Goal: Task Accomplishment & Management: Use online tool/utility

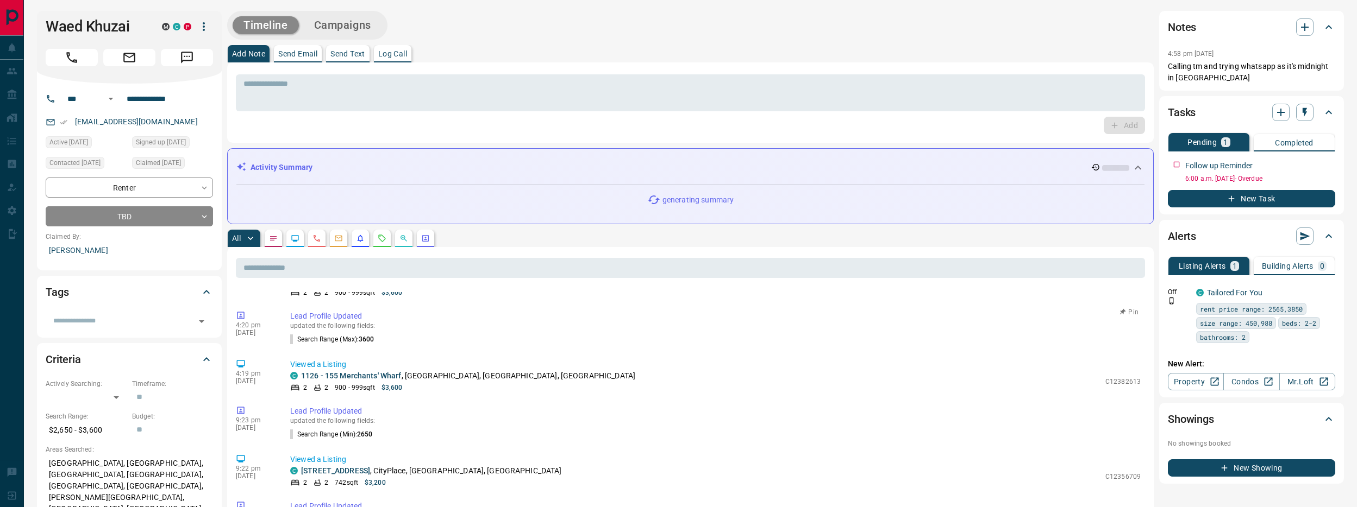
scroll to position [48, 0]
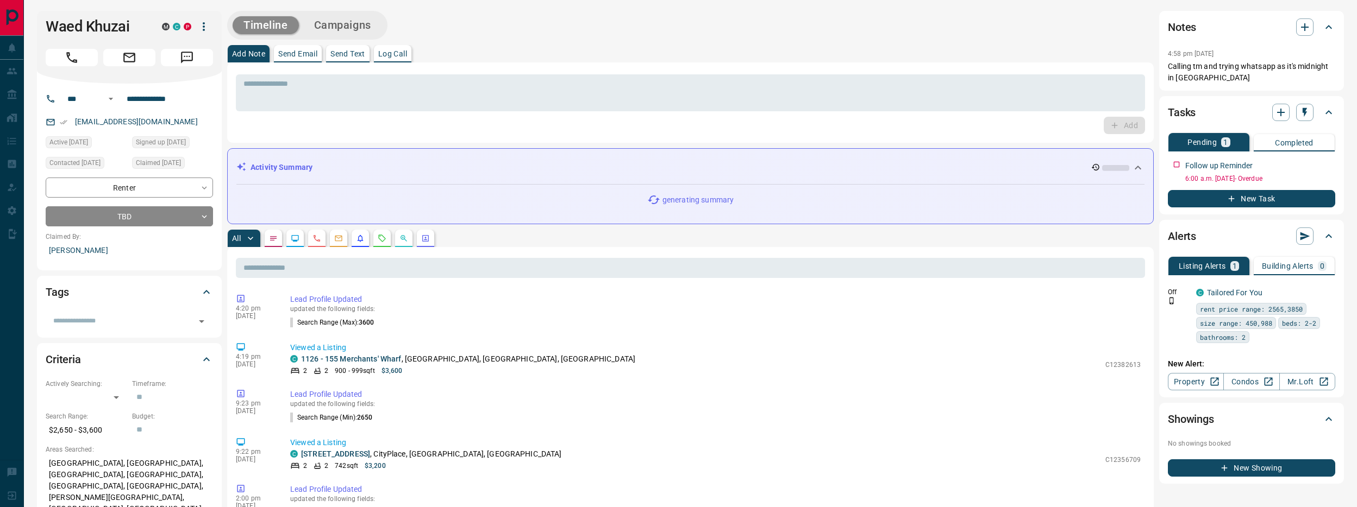
click at [424, 235] on icon "Agent Actions" at bounding box center [425, 238] width 9 height 9
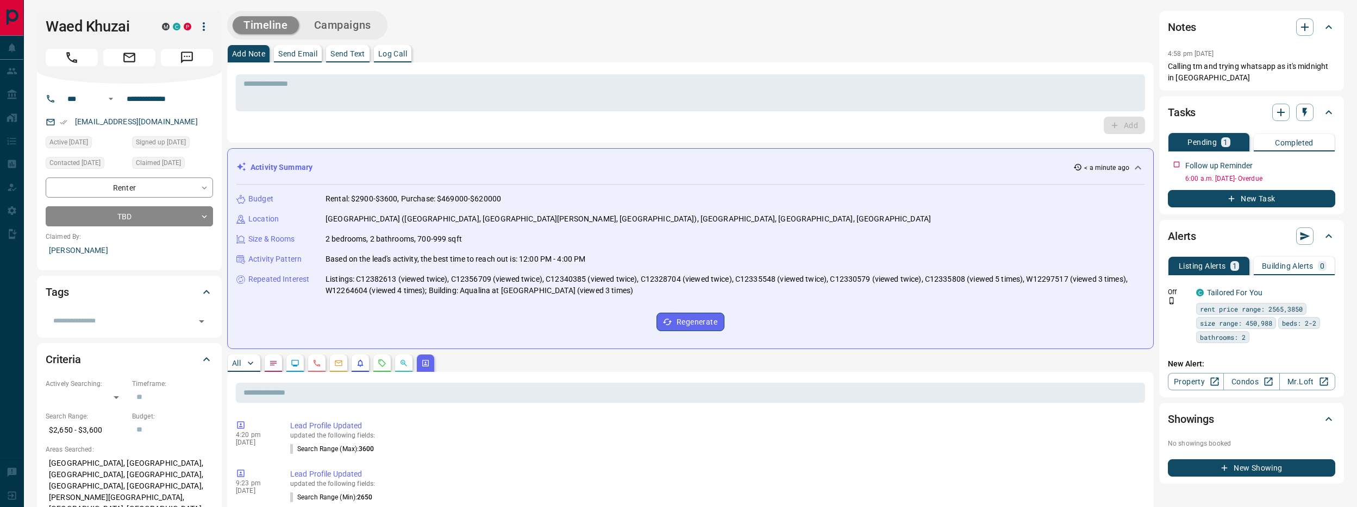
scroll to position [3, 0]
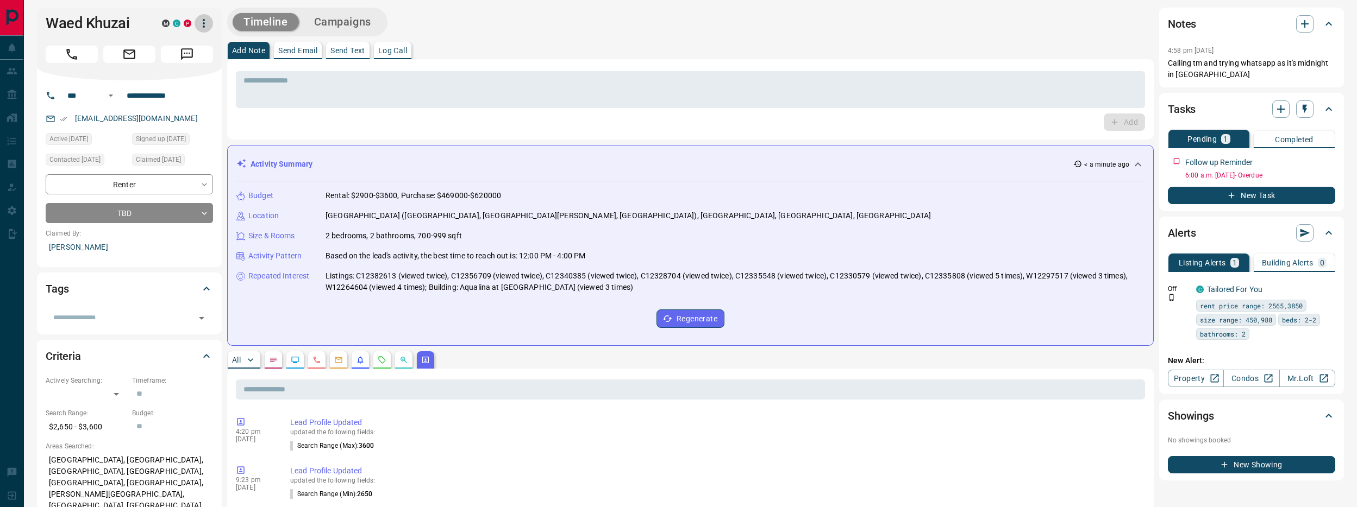
click at [200, 25] on icon "button" at bounding box center [203, 23] width 13 height 13
click at [190, 45] on li "Reassign Lead" at bounding box center [170, 45] width 83 height 16
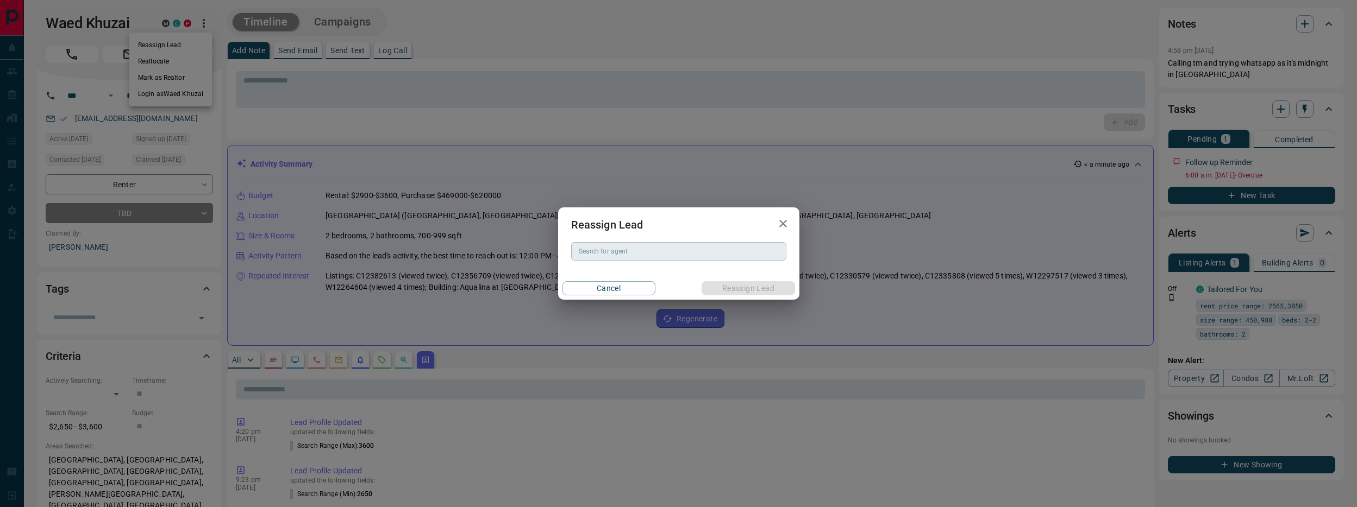
drag, startPoint x: 689, startPoint y: 244, endPoint x: 681, endPoint y: 246, distance: 8.8
click at [689, 244] on div "Search for agent" at bounding box center [678, 251] width 215 height 18
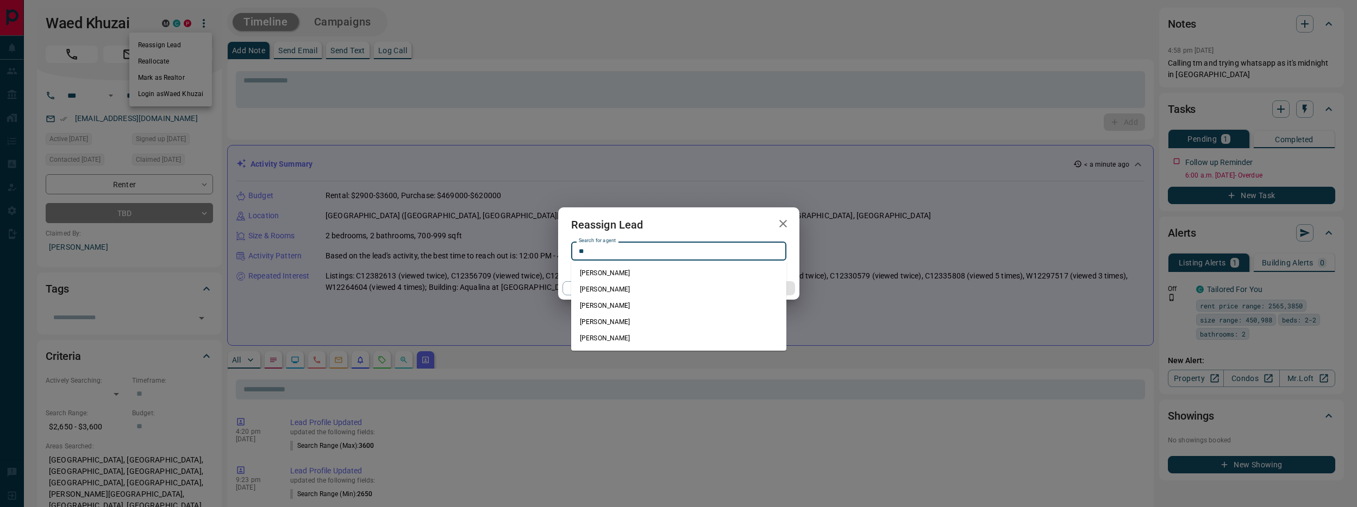
click at [689, 275] on li "[PERSON_NAME]" at bounding box center [678, 273] width 215 height 16
type input "**********"
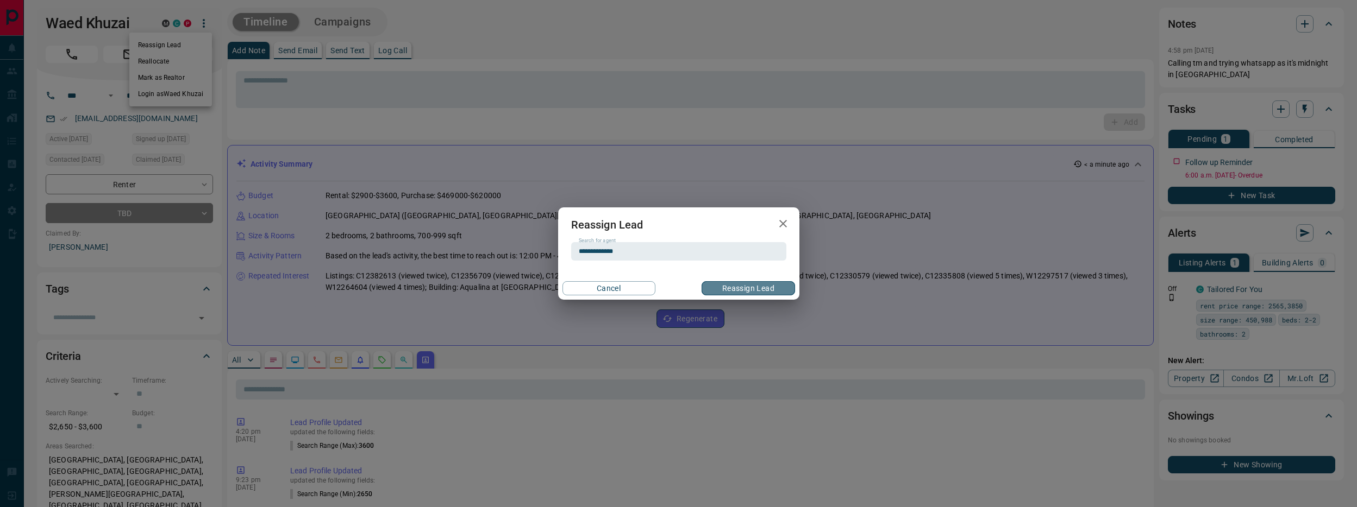
click at [730, 287] on button "Reassign Lead" at bounding box center [747, 288] width 93 height 14
